Goal: Information Seeking & Learning: Find specific fact

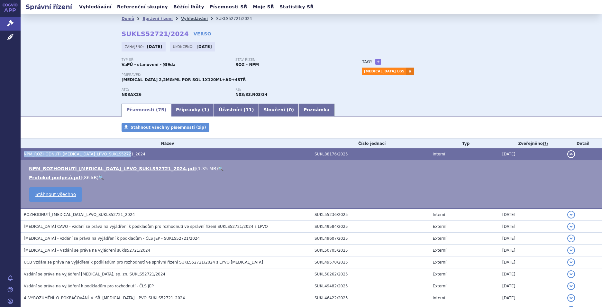
click at [188, 19] on link "Vyhledávání" at bounding box center [194, 18] width 27 height 4
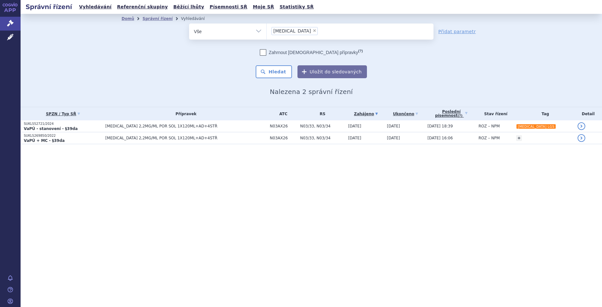
click at [312, 31] on span "×" at bounding box center [314, 31] width 4 height 4
click at [266, 31] on select "fintepla" at bounding box center [266, 31] width 0 height 16
select select
type input "Sotyktu"
select select "Sotyktu"
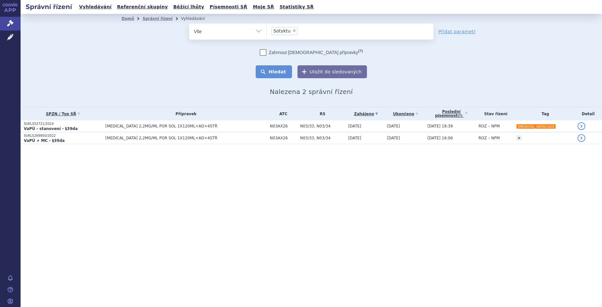
click at [279, 68] on button "Hledat" at bounding box center [274, 71] width 36 height 13
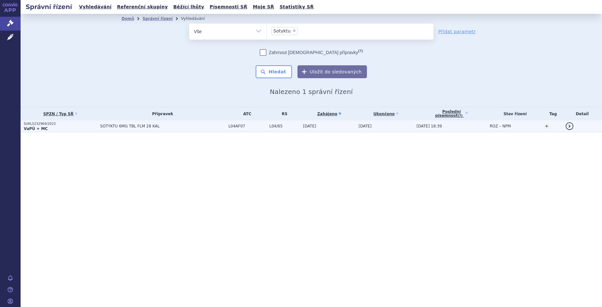
click at [177, 128] on span "SOTYKTU 6MG TBL FLM 28 KAL" at bounding box center [162, 126] width 125 height 4
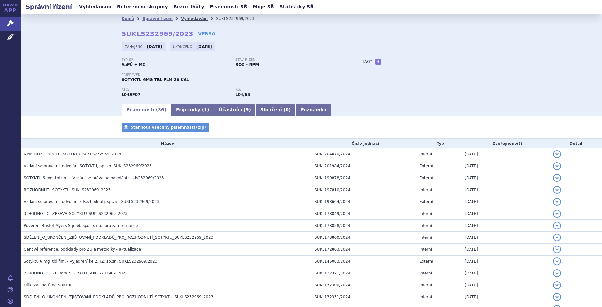
click at [183, 18] on link "Vyhledávání" at bounding box center [194, 18] width 27 height 4
